Goal: Task Accomplishment & Management: Manage account settings

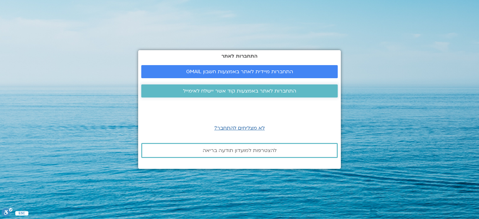
click at [246, 92] on span "התחברות לאתר באמצעות קוד אשר יישלח לאימייל" at bounding box center [239, 91] width 113 height 6
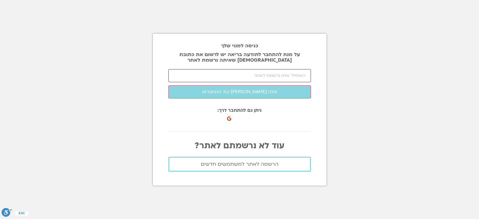
click at [261, 76] on input "email" at bounding box center [239, 75] width 142 height 13
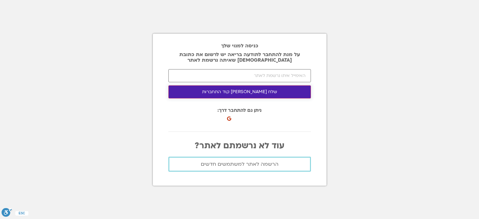
click at [259, 90] on button "שלח [PERSON_NAME] קוד התחברות" at bounding box center [239, 91] width 142 height 13
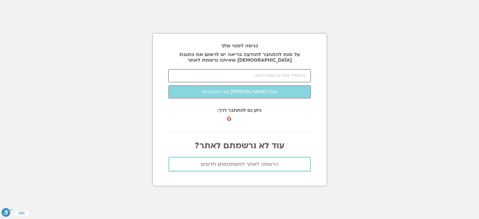
click at [265, 76] on input "email" at bounding box center [239, 75] width 142 height 13
click at [262, 73] on input "email" at bounding box center [239, 75] width 142 height 13
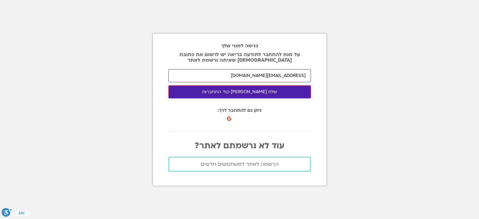
type input "[EMAIL_ADDRESS][DOMAIN_NAME]"
drag, startPoint x: 251, startPoint y: 98, endPoint x: 335, endPoint y: 104, distance: 83.7
click at [251, 98] on button "שלח [PERSON_NAME] קוד התחברות" at bounding box center [239, 91] width 142 height 13
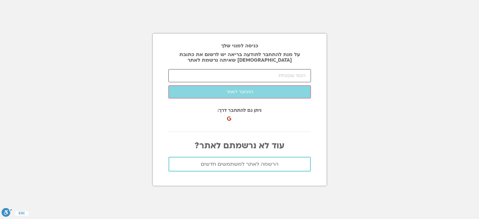
click at [294, 76] on input "number" at bounding box center [239, 75] width 142 height 13
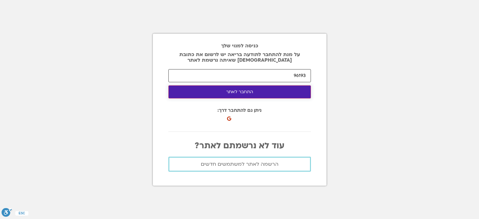
type input "96193"
click at [261, 96] on button "התחבר לאתר" at bounding box center [239, 91] width 142 height 13
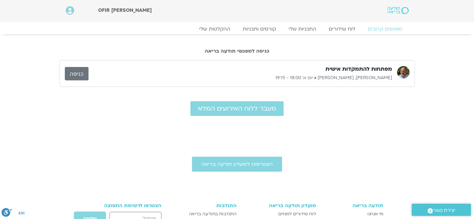
click at [76, 76] on link "כניסה" at bounding box center [77, 73] width 24 height 13
